Goal: Task Accomplishment & Management: Complete application form

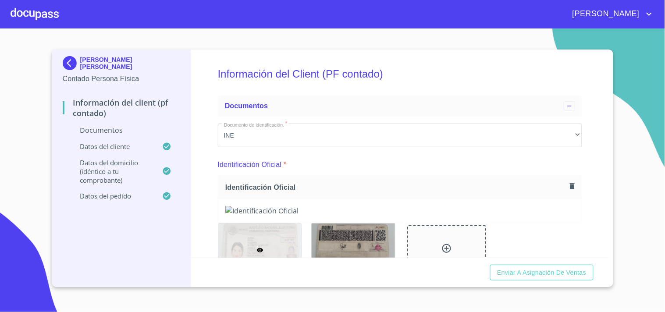
scroll to position [779, 0]
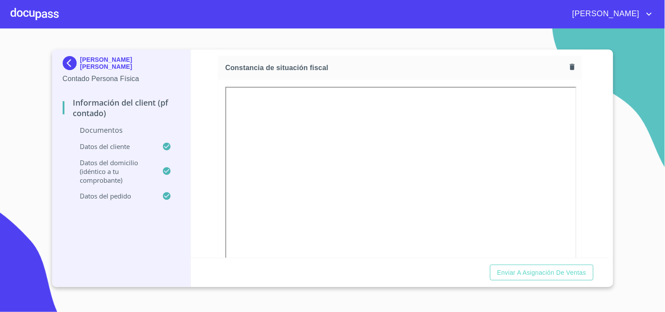
click at [42, 16] on div at bounding box center [35, 14] width 48 height 28
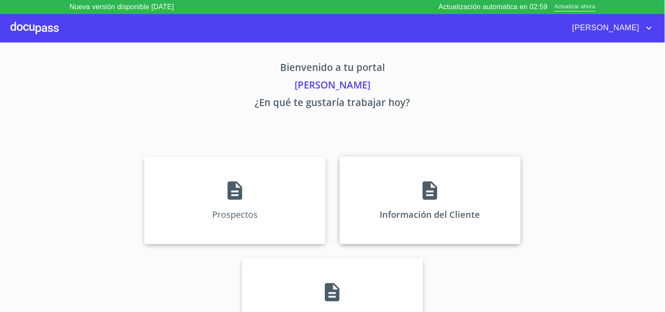
click at [411, 173] on div "Información del Cliente" at bounding box center [430, 200] width 181 height 88
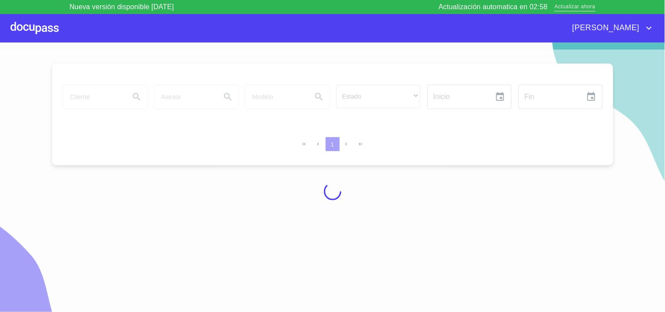
click at [566, 7] on span "Actualizar ahora" at bounding box center [574, 7] width 41 height 9
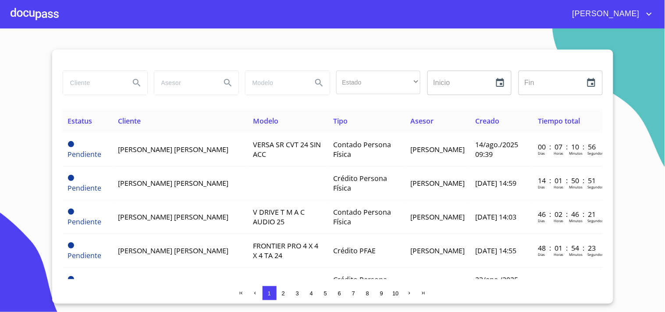
click at [282, 291] on span "2" at bounding box center [283, 293] width 3 height 7
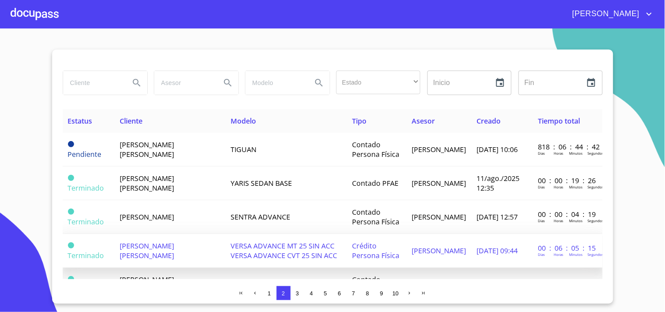
click at [172, 241] on span "[PERSON_NAME] [PERSON_NAME]" at bounding box center [147, 250] width 54 height 19
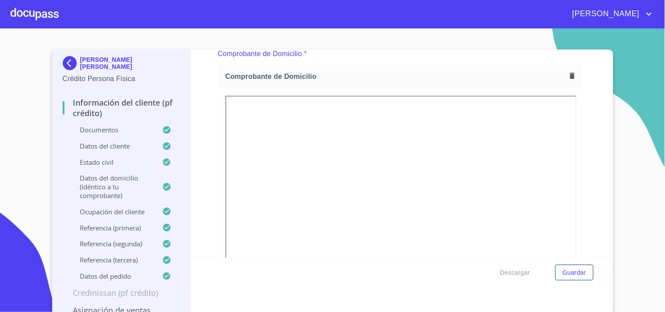
scroll to position [535, 0]
click at [69, 66] on img at bounding box center [72, 63] width 18 height 14
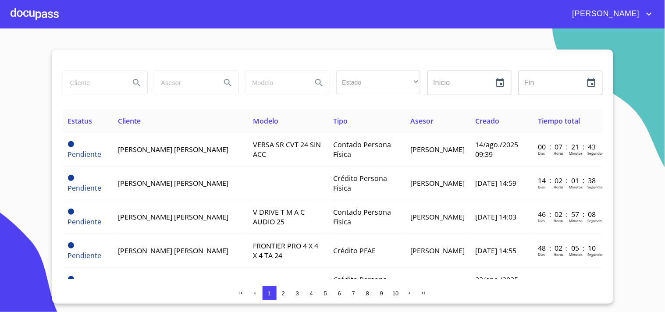
click at [112, 84] on input "search" at bounding box center [93, 83] width 60 height 24
type input "EFREN GERARDO"
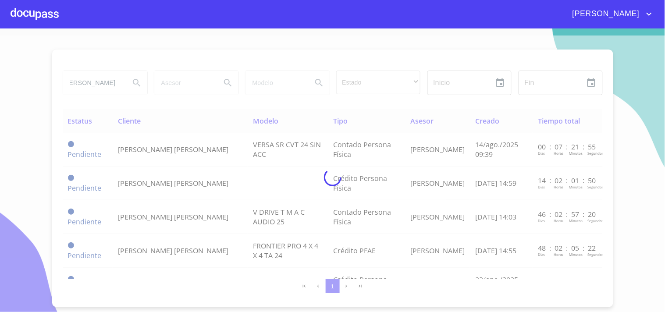
click at [35, 18] on div at bounding box center [35, 14] width 48 height 28
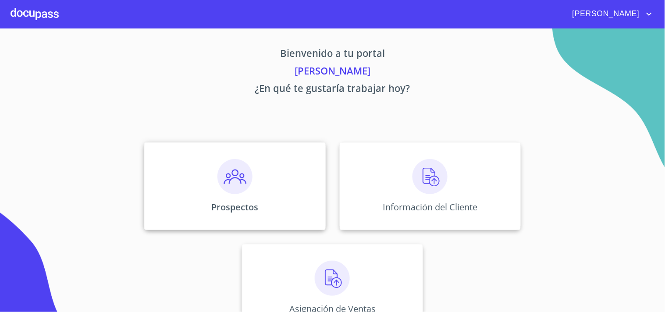
click at [253, 185] on div "Prospectos" at bounding box center [234, 186] width 181 height 88
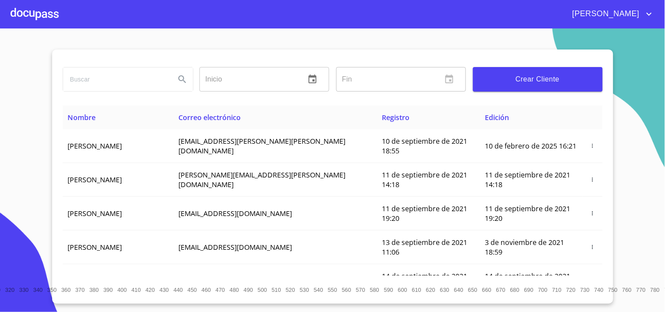
click at [126, 82] on input "search" at bounding box center [115, 79] width 105 height 24
type input "EFREN GERARDO"
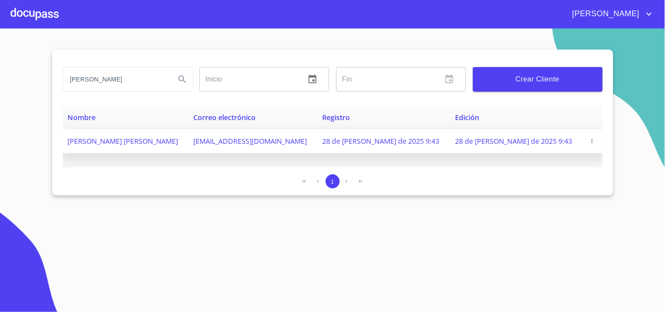
drag, startPoint x: 216, startPoint y: 140, endPoint x: 366, endPoint y: 150, distance: 149.7
click at [317, 150] on td "efrengerardoromerogastelum011@gmail.com" at bounding box center [252, 141] width 129 height 24
copy span "efrengerardoromerogastelum011@gmail.com"
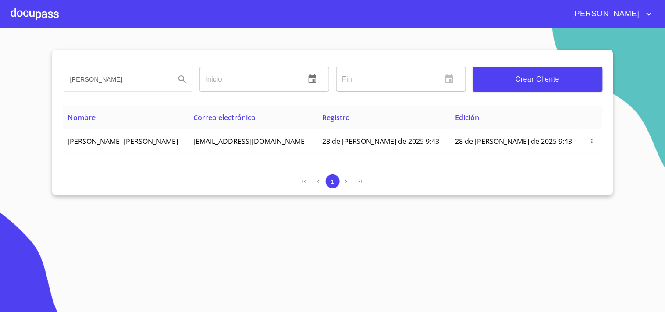
click at [199, 30] on section "EFREN GERARDO Inicio ​ Fin ​ Crear Cliente Nombre Correo electrónico Registro E…" at bounding box center [332, 169] width 665 height 283
